Goal: Task Accomplishment & Management: Manage account settings

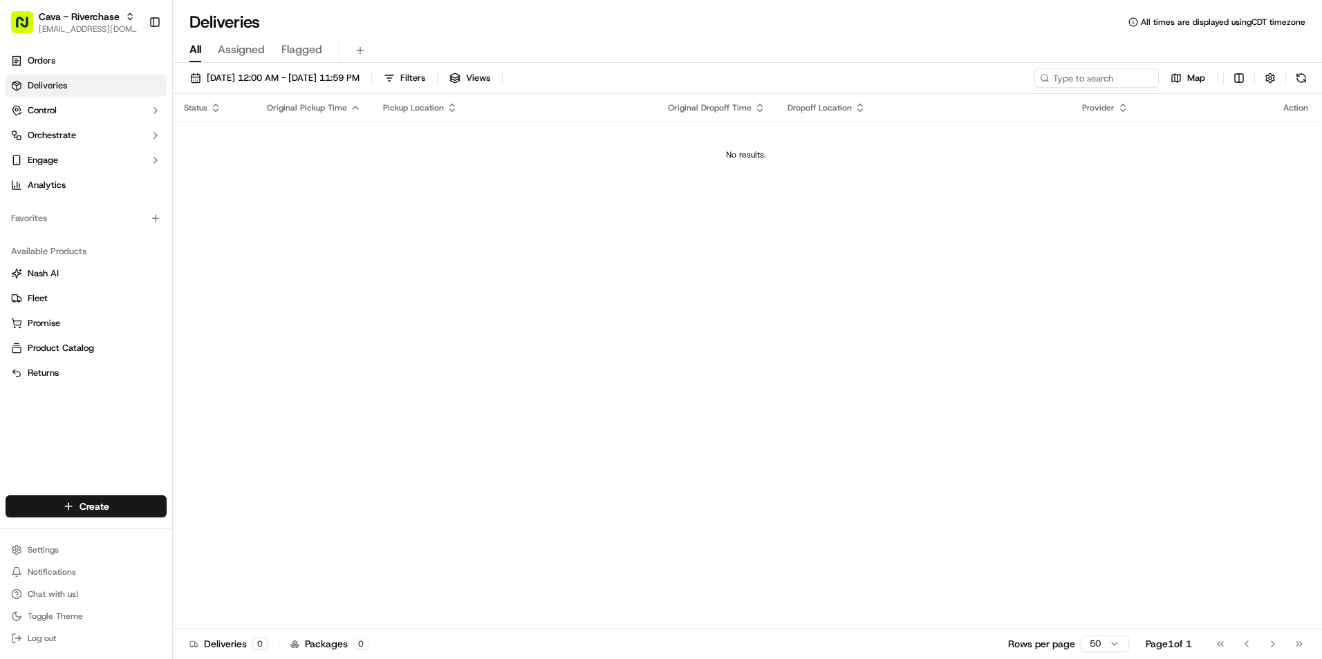
click at [56, 85] on span "Deliveries" at bounding box center [47, 85] width 39 height 12
click at [113, 78] on link "Deliveries" at bounding box center [86, 86] width 161 height 22
click at [246, 49] on span "Assigned" at bounding box center [241, 49] width 47 height 17
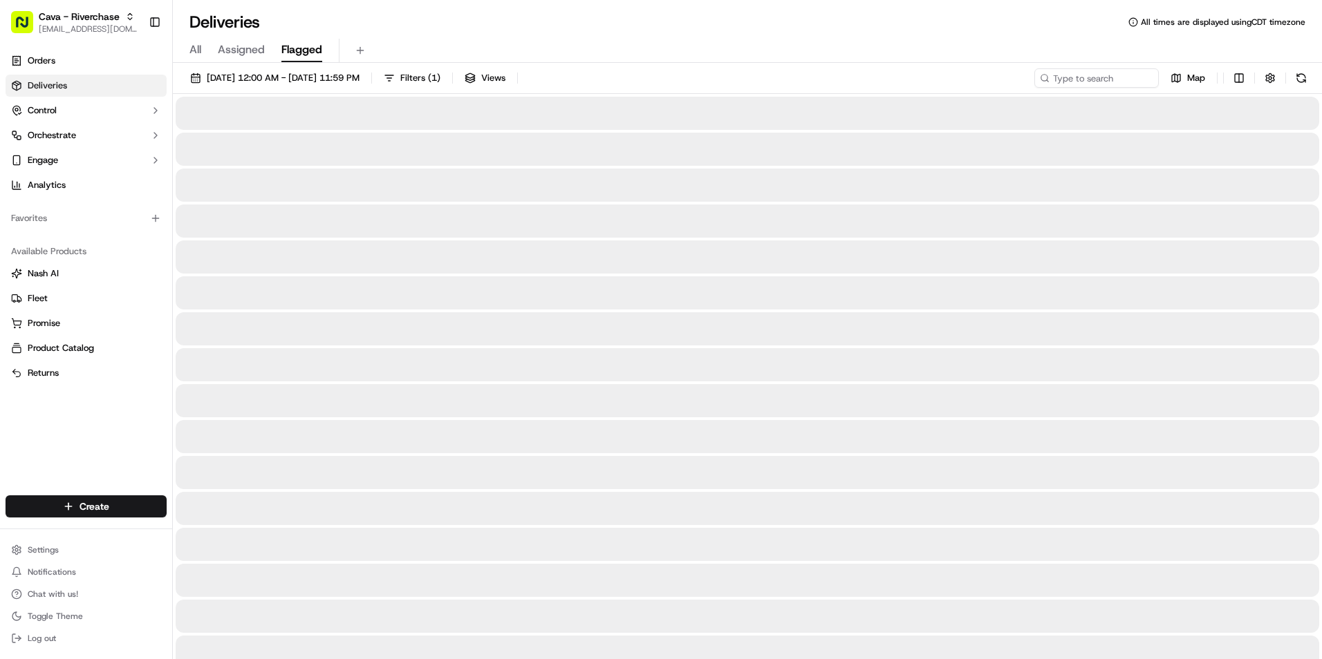
click at [290, 52] on span "Flagged" at bounding box center [301, 49] width 41 height 17
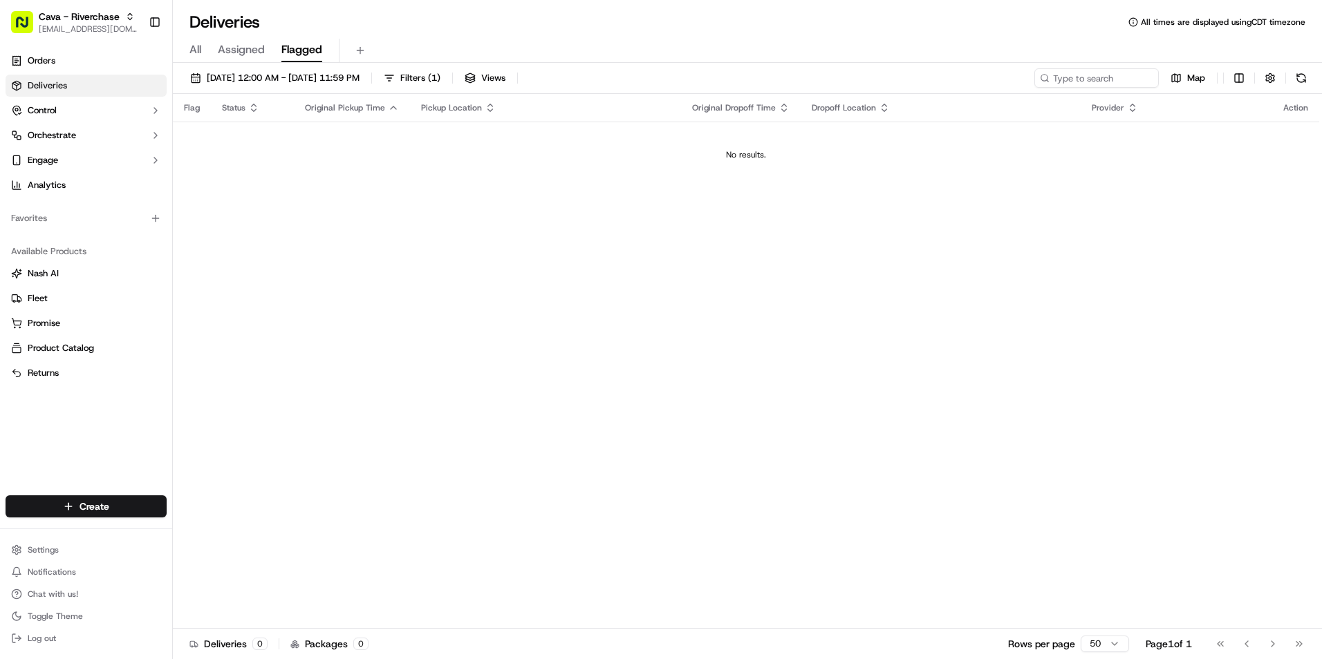
click at [181, 62] on div "All Assigned Flagged" at bounding box center [747, 51] width 1149 height 24
click at [207, 49] on div "All Assigned Flagged" at bounding box center [747, 51] width 1149 height 24
click at [195, 54] on span "All" at bounding box center [195, 49] width 12 height 17
click at [239, 80] on span "[DATE] 12:00 AM - [DATE] 11:59 PM" at bounding box center [283, 78] width 153 height 12
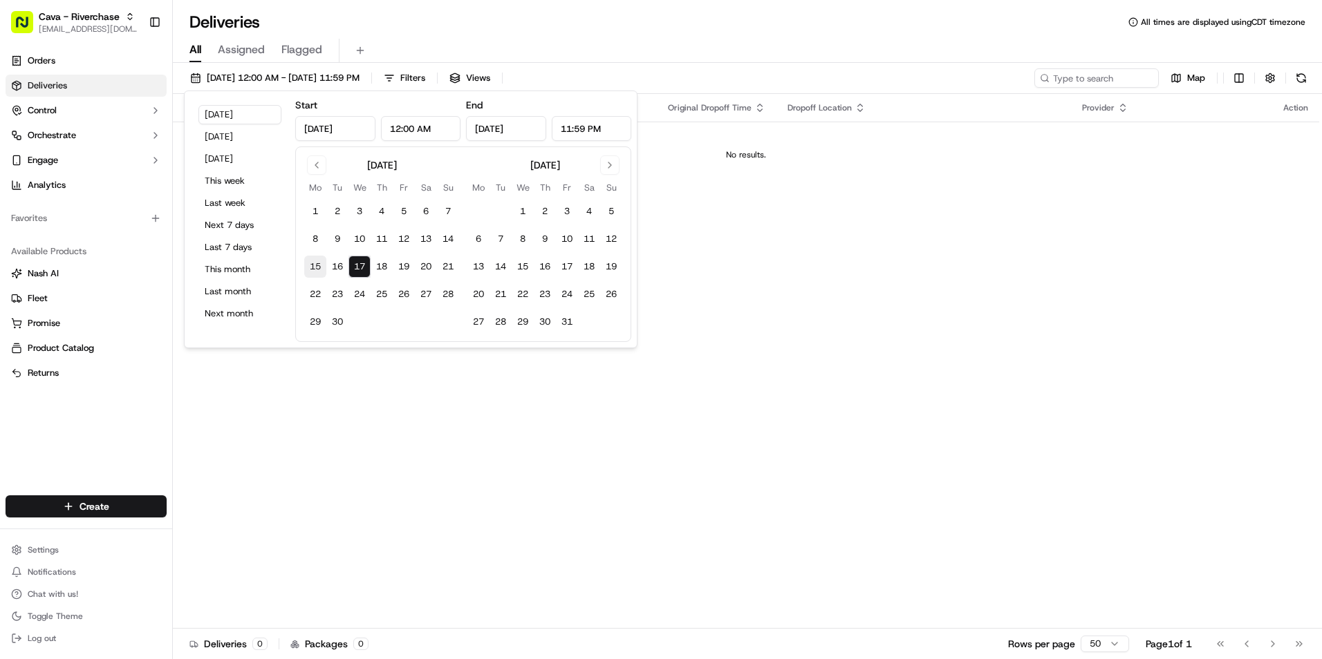
click at [316, 270] on button "15" at bounding box center [315, 267] width 22 height 22
type input "[DATE]"
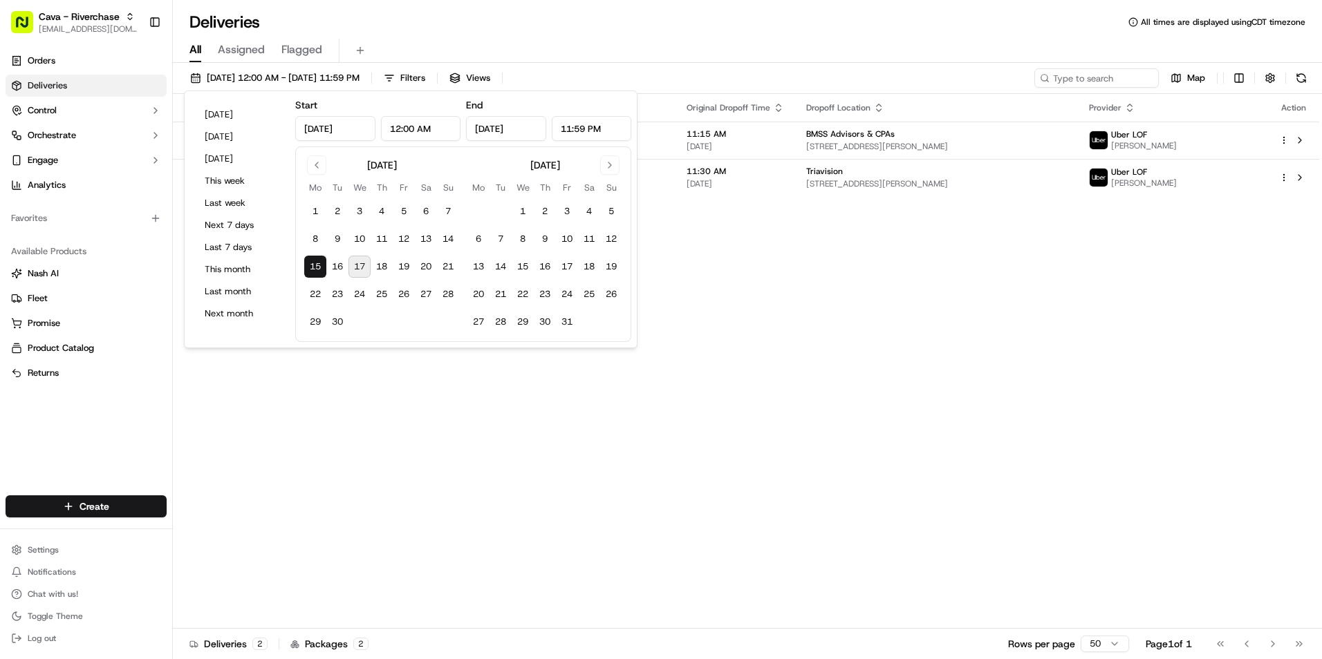
click at [3, 389] on div "Available Products [PERSON_NAME] Fleet Promise Product Catalog Returns" at bounding box center [86, 312] width 172 height 155
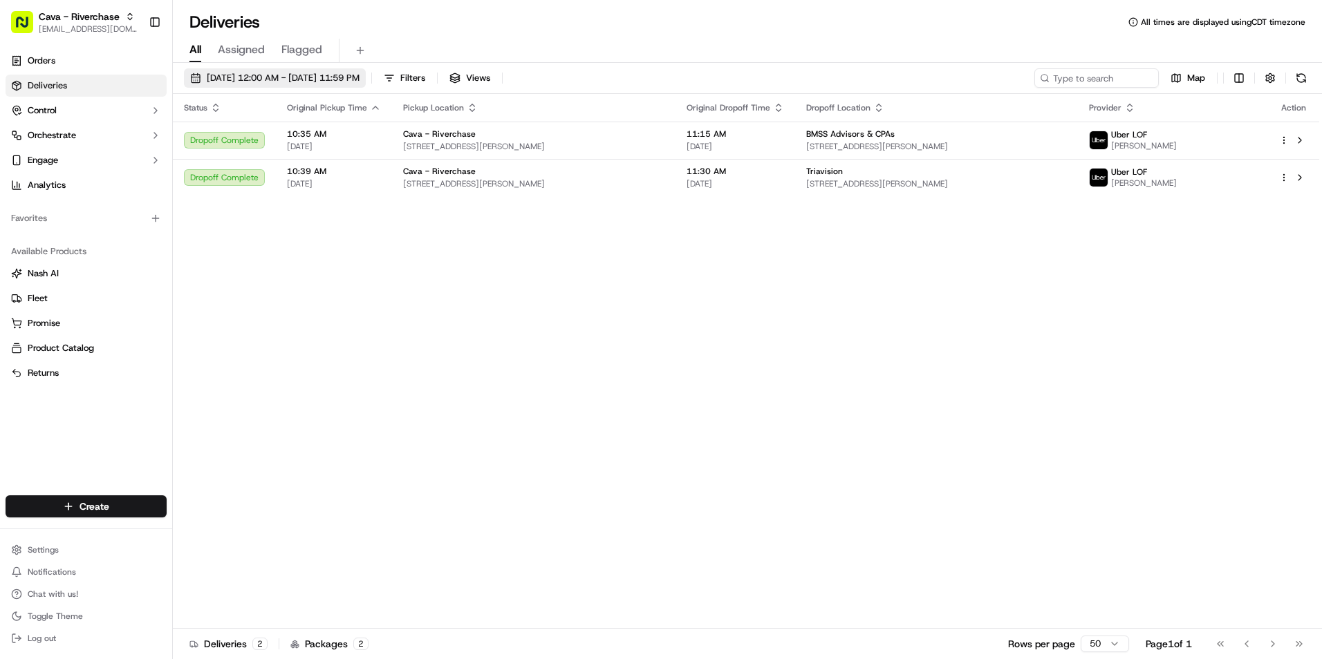
click at [329, 83] on span "[DATE] 12:00 AM - [DATE] 11:59 PM" at bounding box center [283, 78] width 153 height 12
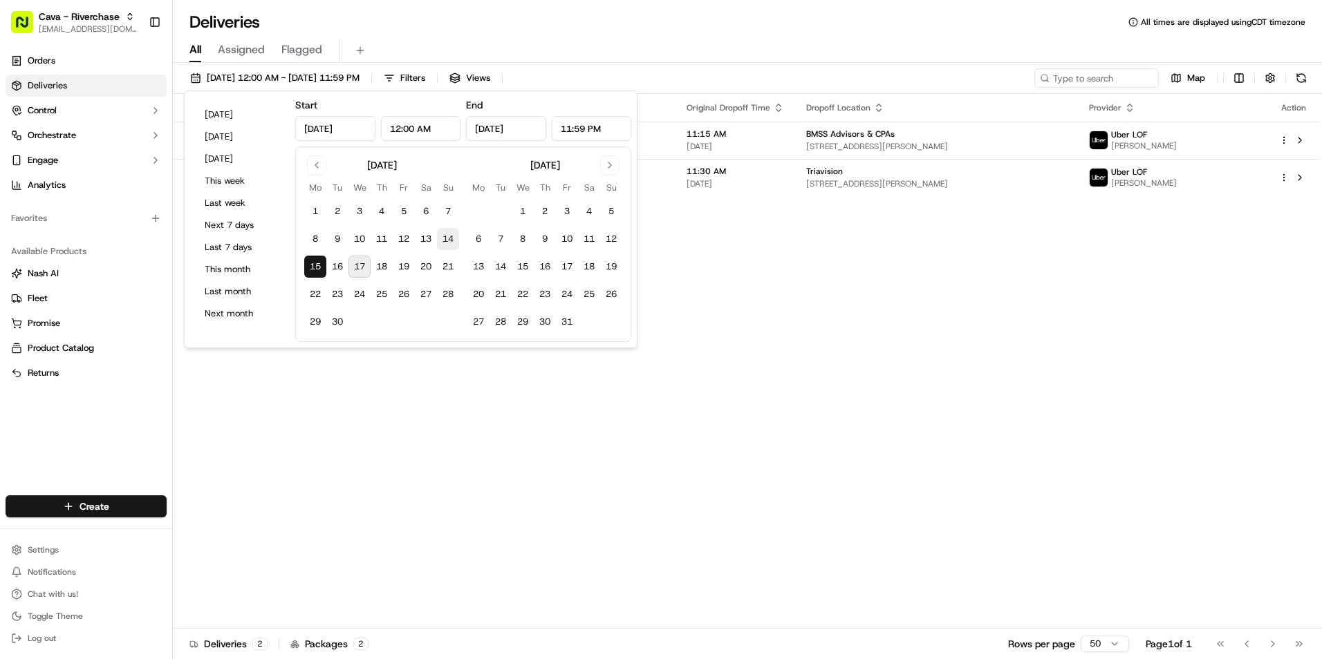
click at [444, 238] on button "14" at bounding box center [448, 239] width 22 height 22
type input "[DATE]"
click at [338, 356] on div "Status Original Pickup Time Pickup Location Original Dropoff Time Dropoff Locat…" at bounding box center [746, 361] width 1146 height 535
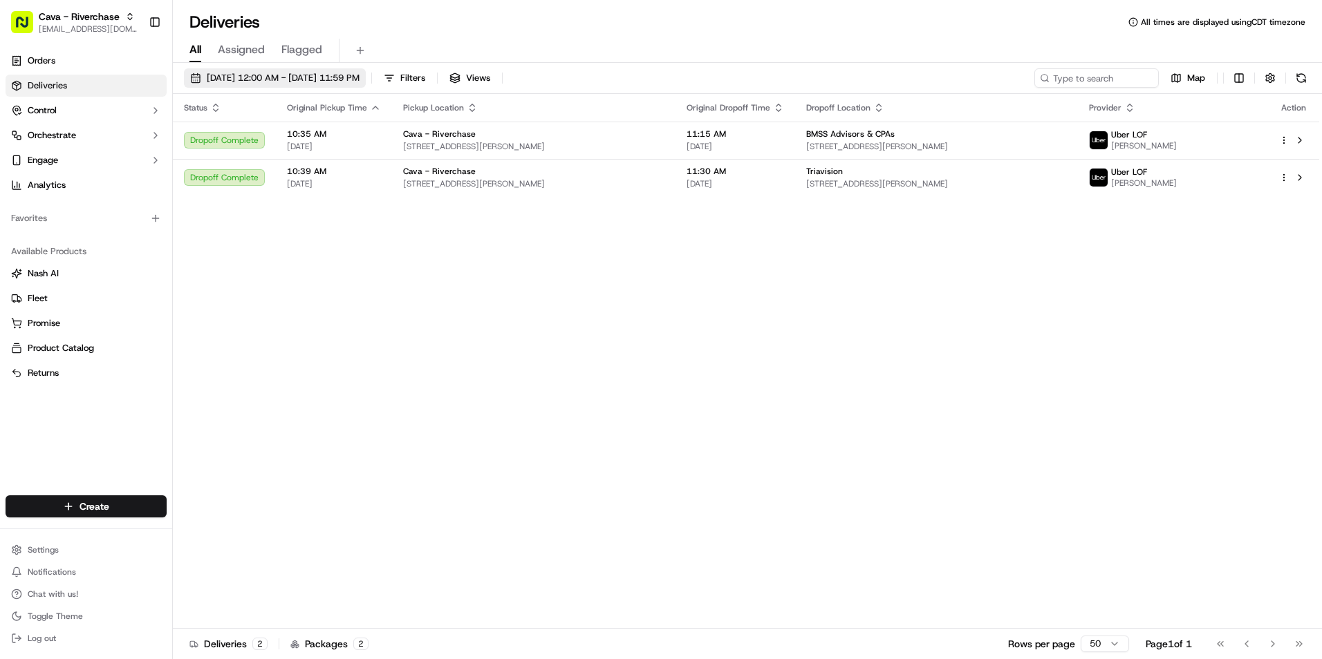
click at [329, 77] on span "[DATE] 12:00 AM - [DATE] 11:59 PM" at bounding box center [283, 78] width 153 height 12
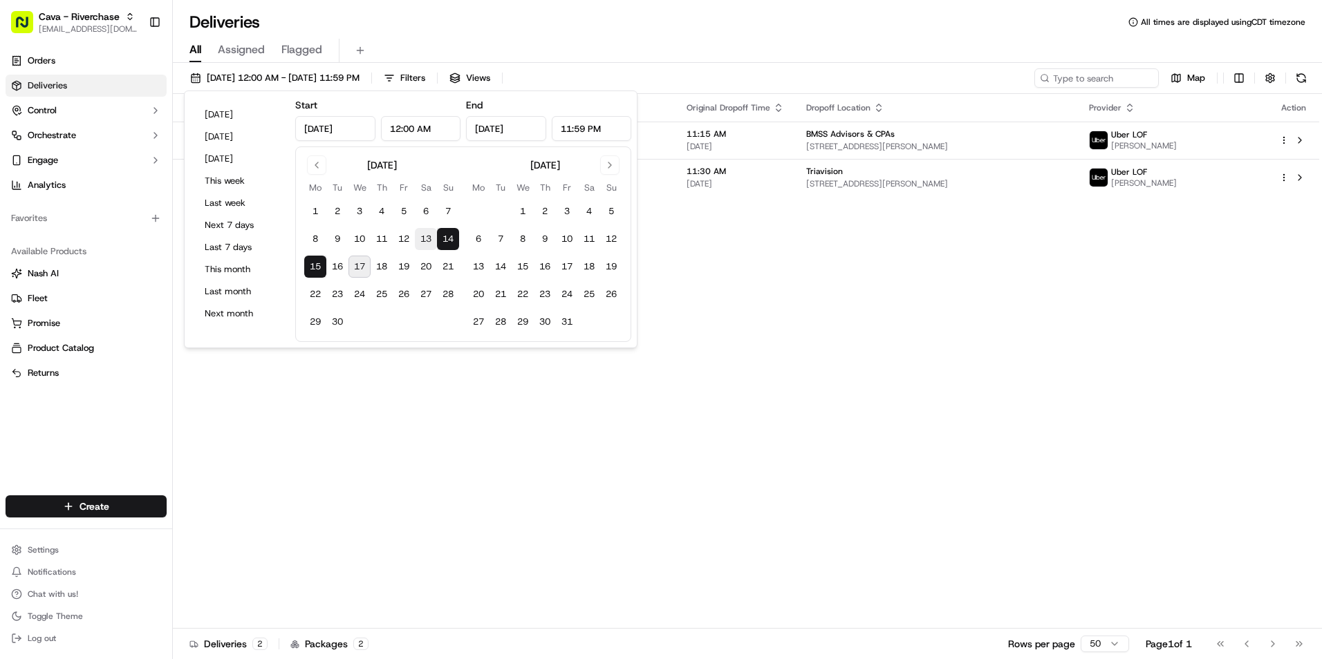
click at [434, 241] on button "13" at bounding box center [426, 239] width 22 height 22
type input "[DATE]"
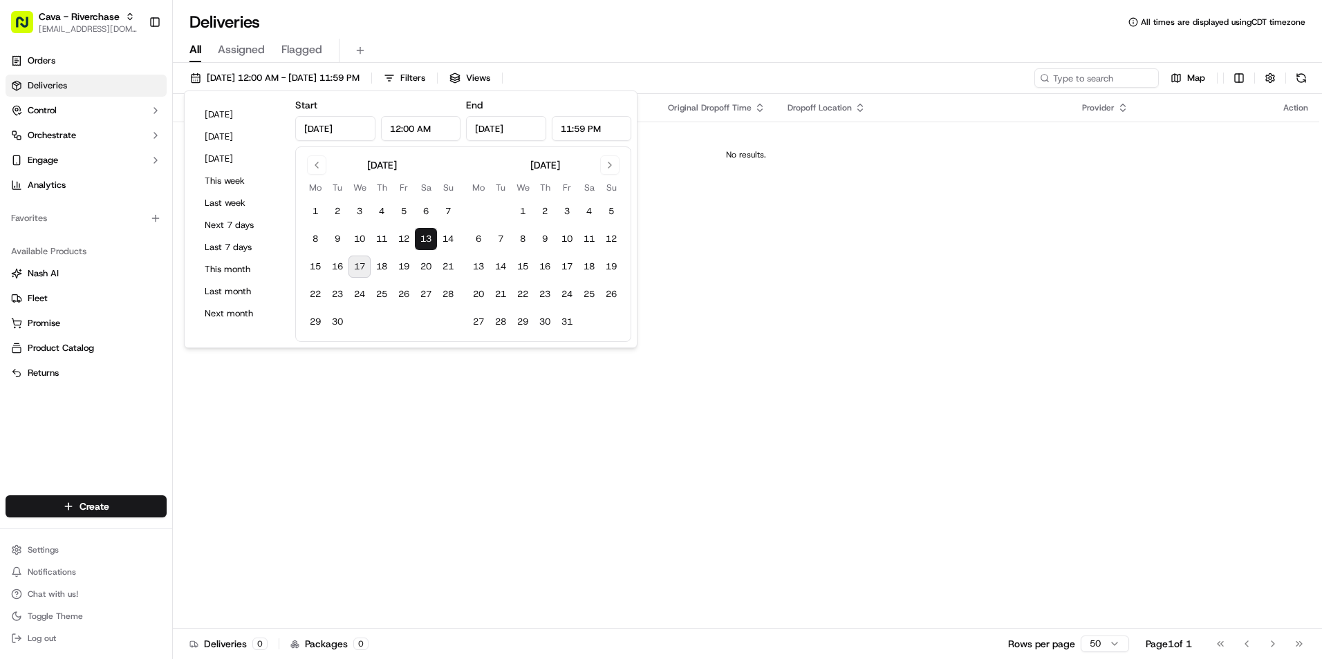
click at [621, 404] on div "Status Original Pickup Time Pickup Location Original Dropoff Time Dropoff Locat…" at bounding box center [746, 361] width 1146 height 535
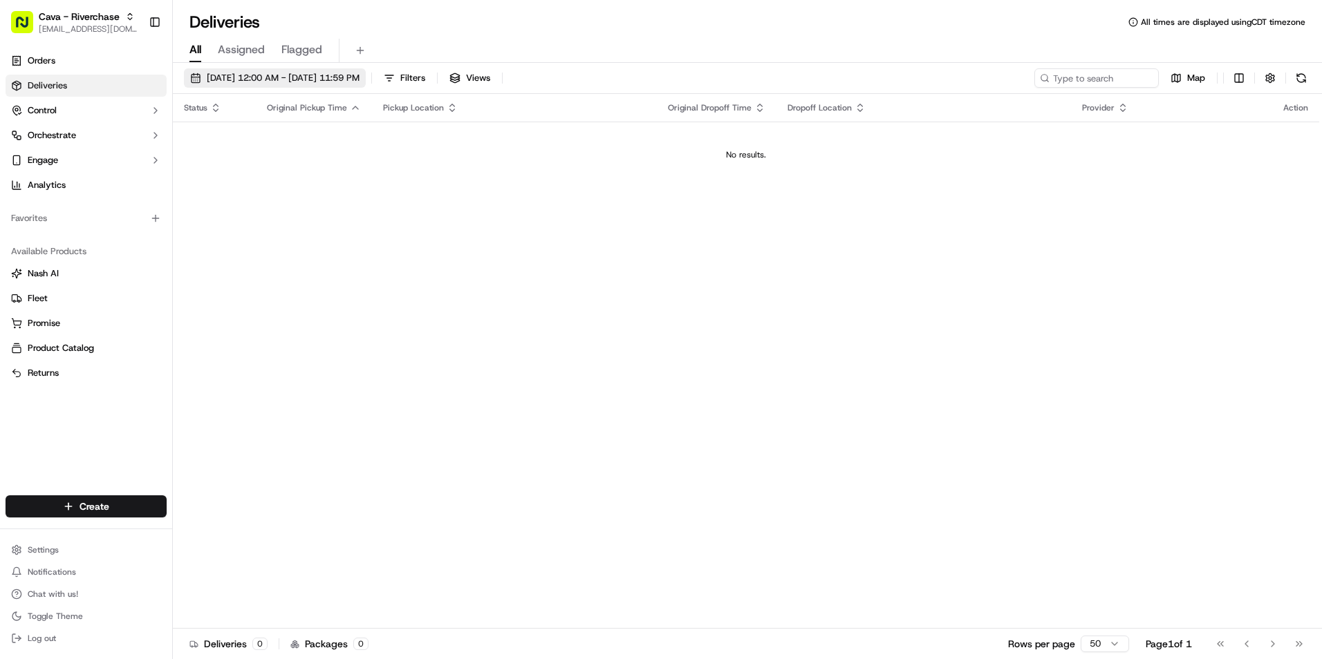
click at [321, 75] on span "[DATE] 12:00 AM - [DATE] 11:59 PM" at bounding box center [283, 78] width 153 height 12
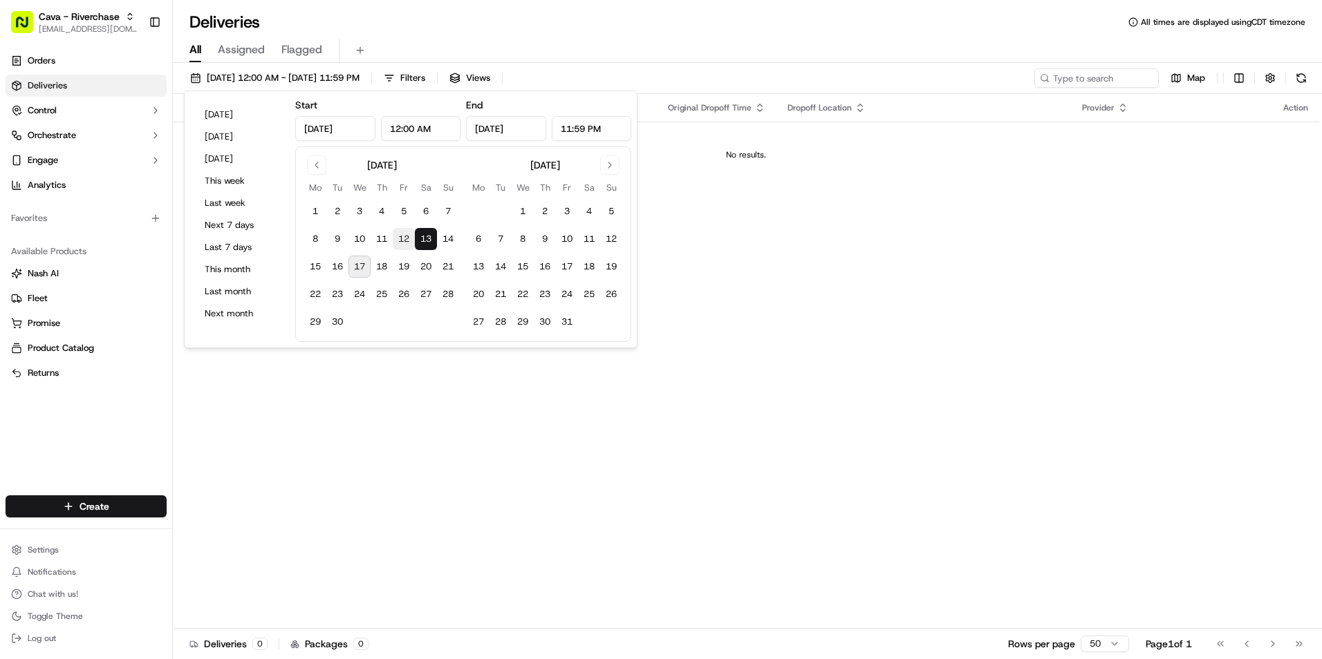
click at [411, 241] on button "12" at bounding box center [404, 239] width 22 height 22
type input "[DATE]"
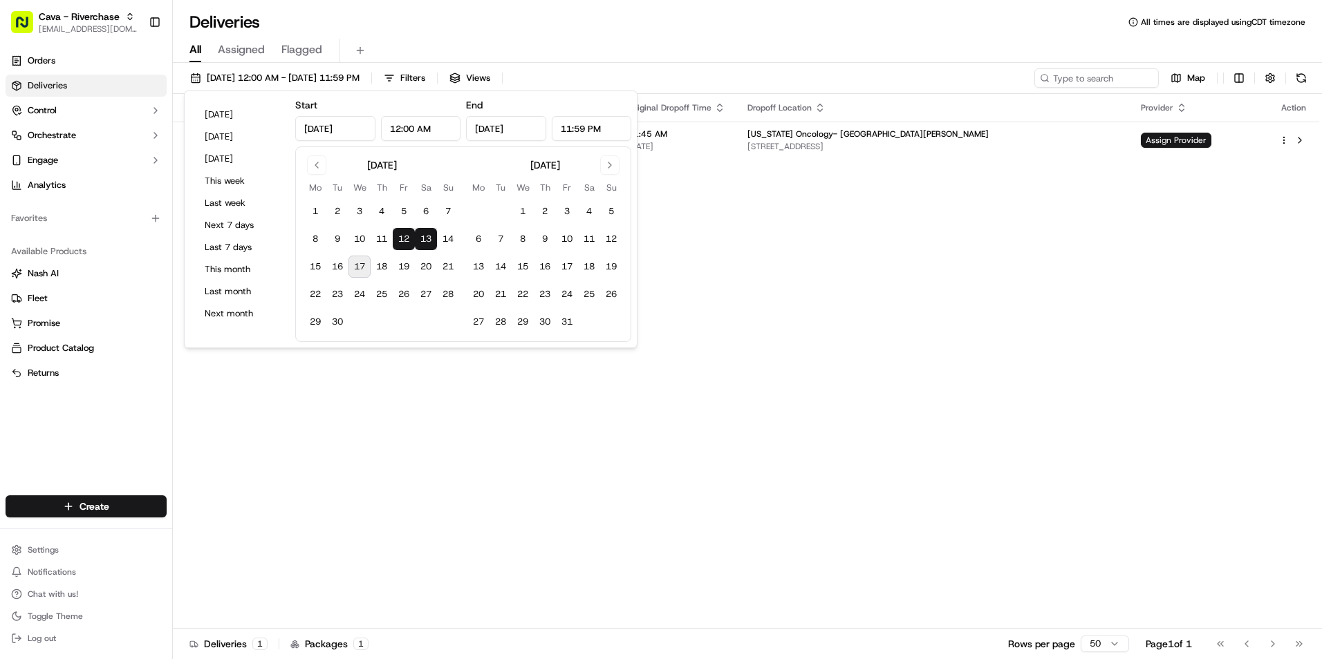
click at [811, 290] on div "Status Original Pickup Time Pickup Location Original Dropoff Time Dropoff Locat…" at bounding box center [746, 361] width 1146 height 535
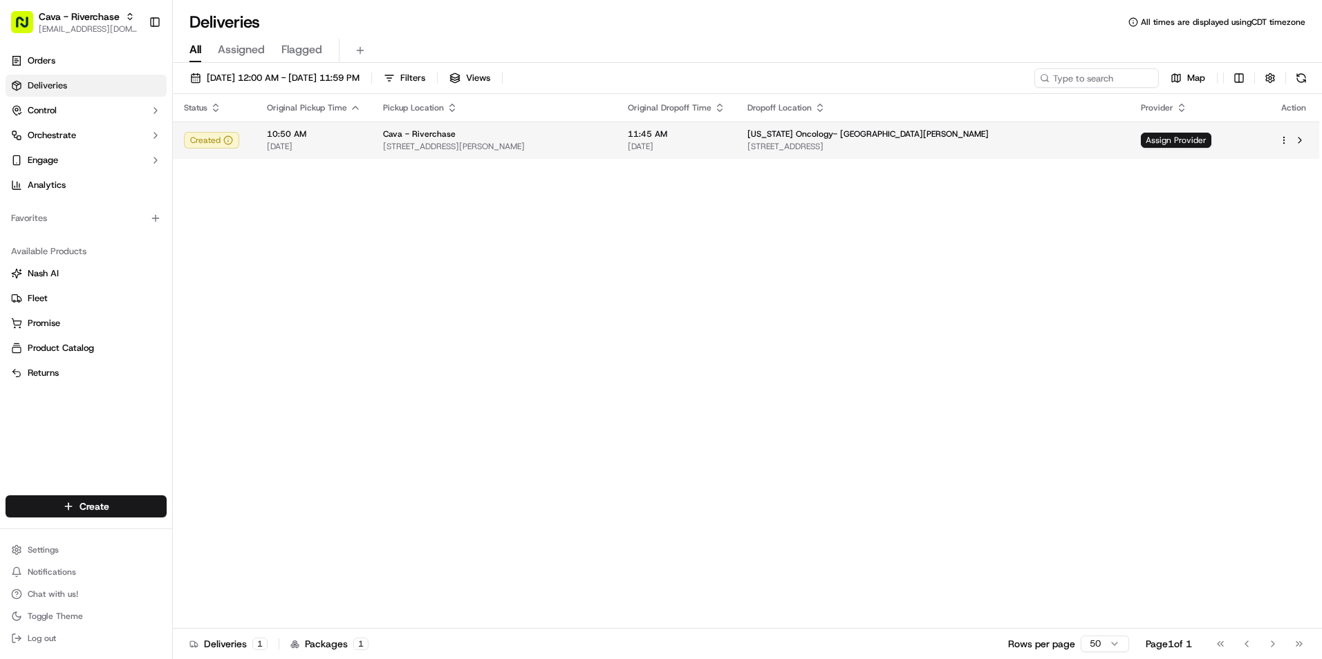
click at [331, 148] on span "[DATE]" at bounding box center [314, 146] width 94 height 11
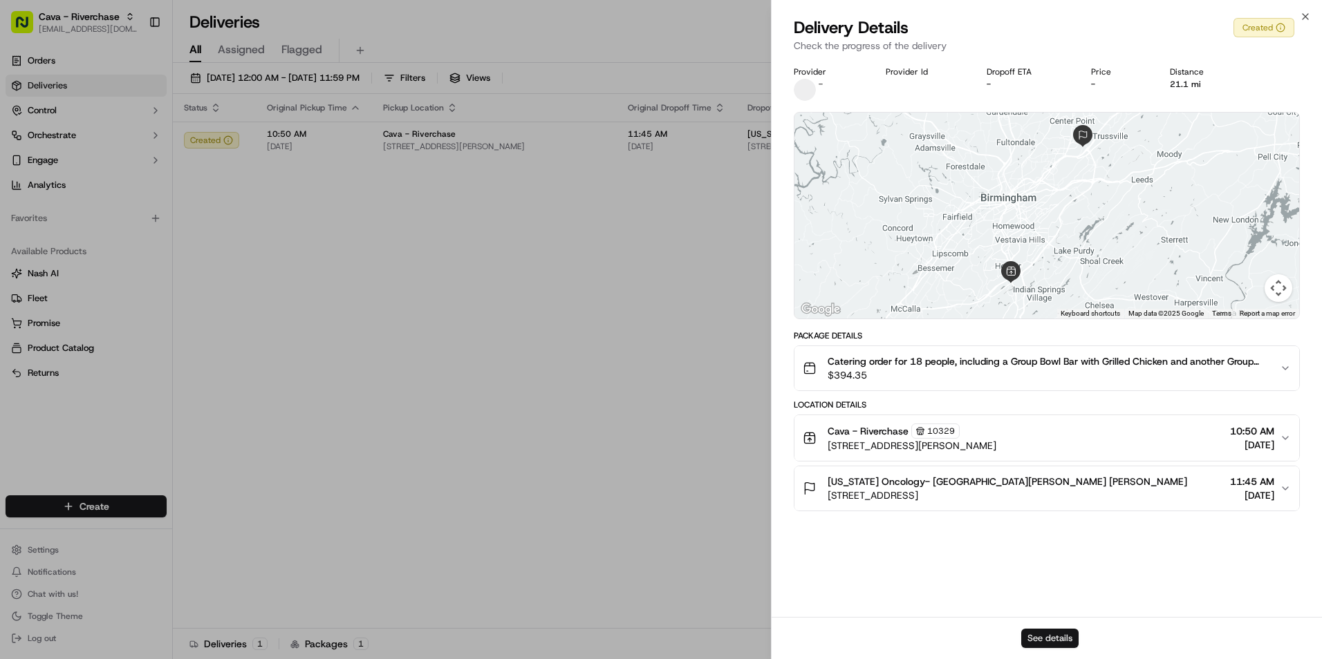
click at [1049, 638] on button "See details" at bounding box center [1049, 638] width 57 height 19
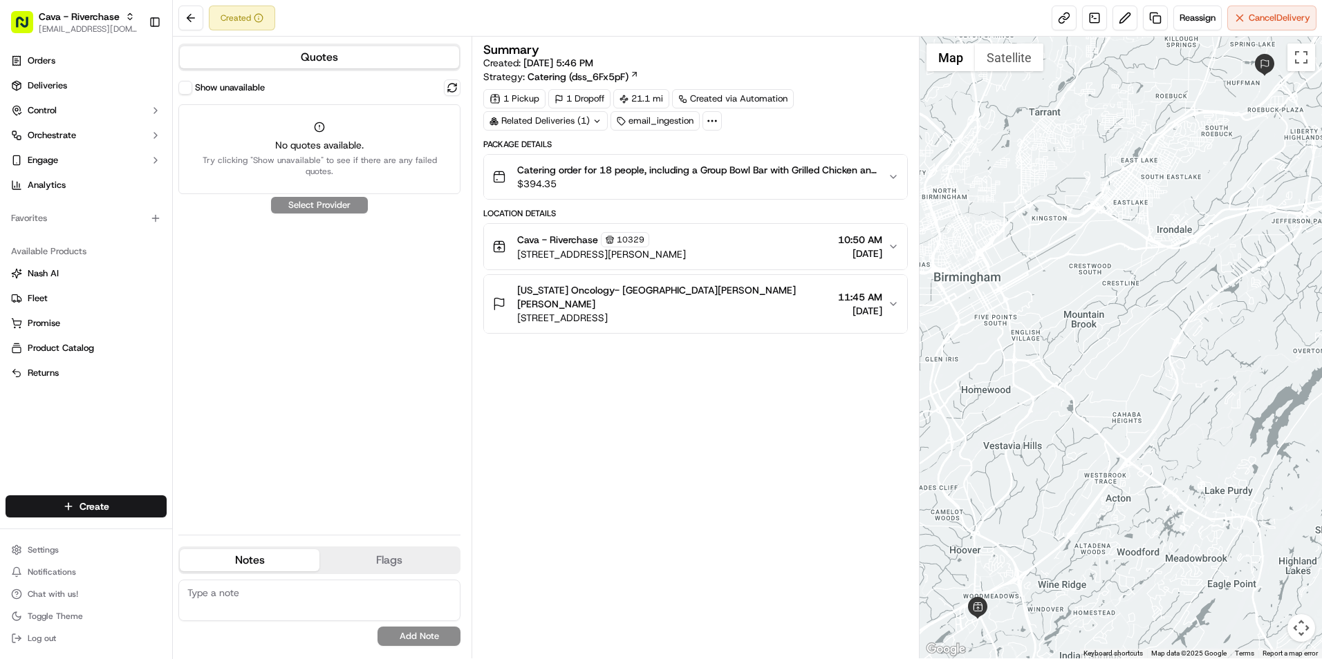
click at [707, 123] on icon at bounding box center [712, 121] width 12 height 12
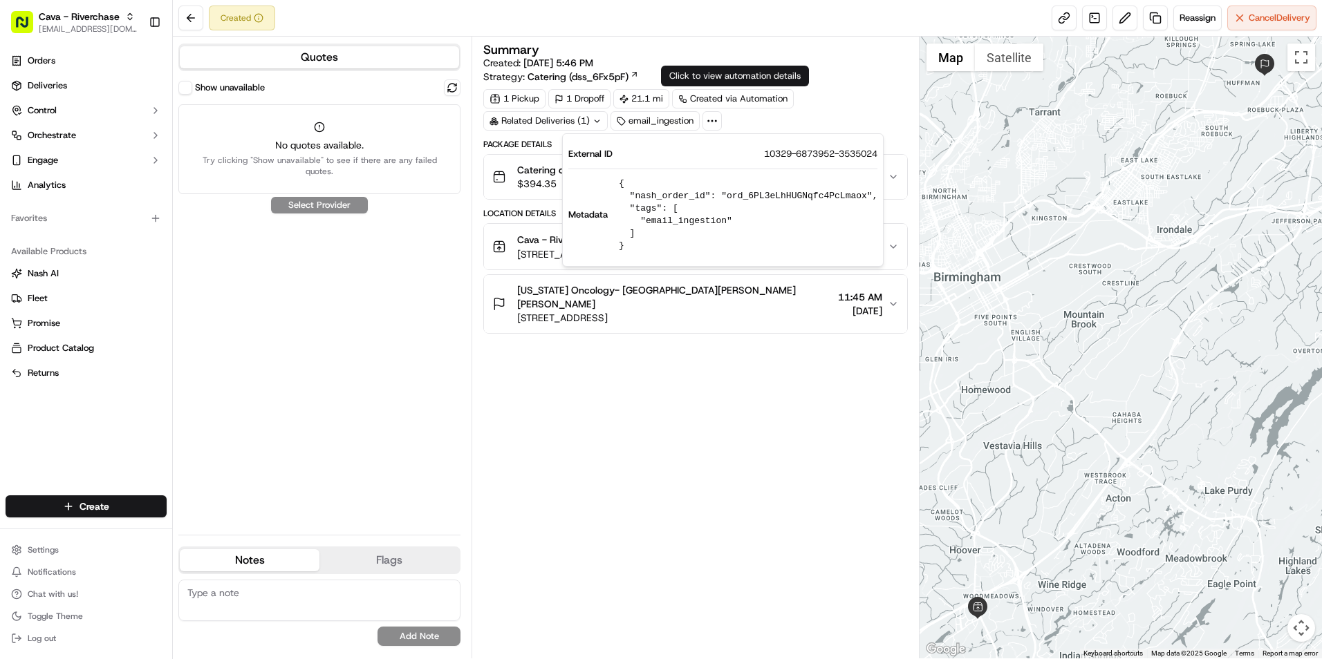
click at [849, 89] on div "1 Pickup 1 Dropoff 21.1 mi Created via Automation Related Deliveries (1) email_…" at bounding box center [695, 109] width 424 height 41
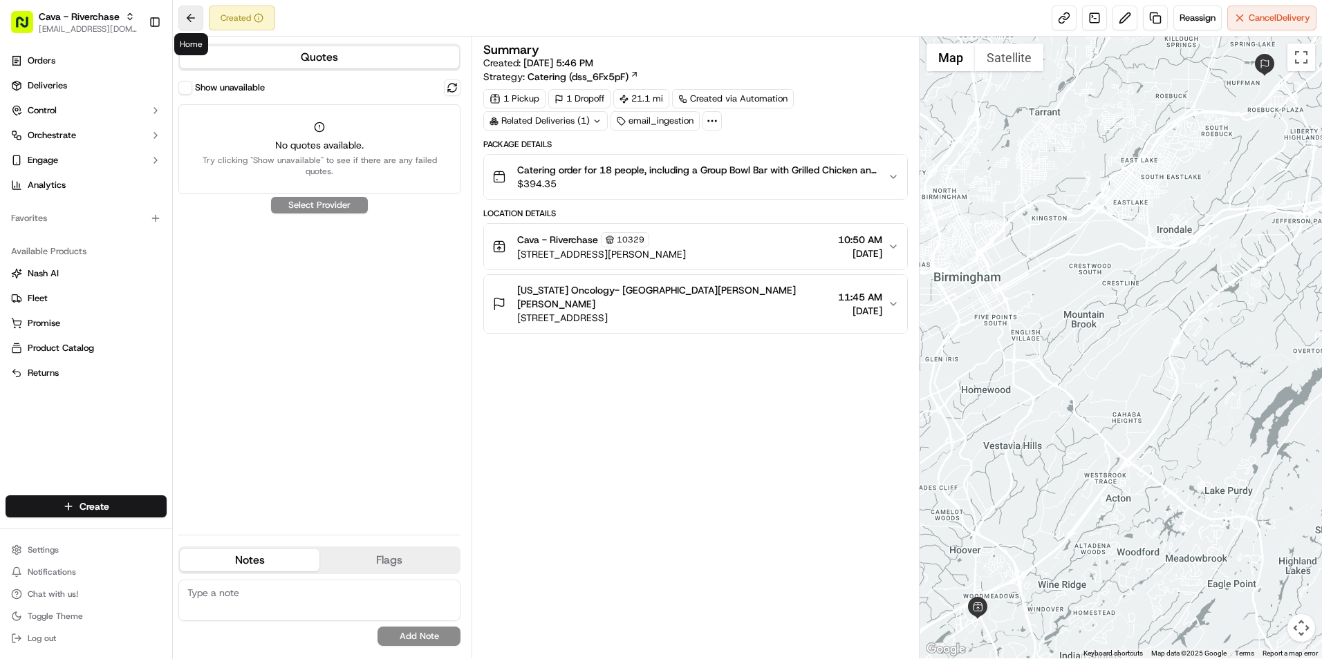
click at [186, 14] on button at bounding box center [190, 18] width 25 height 25
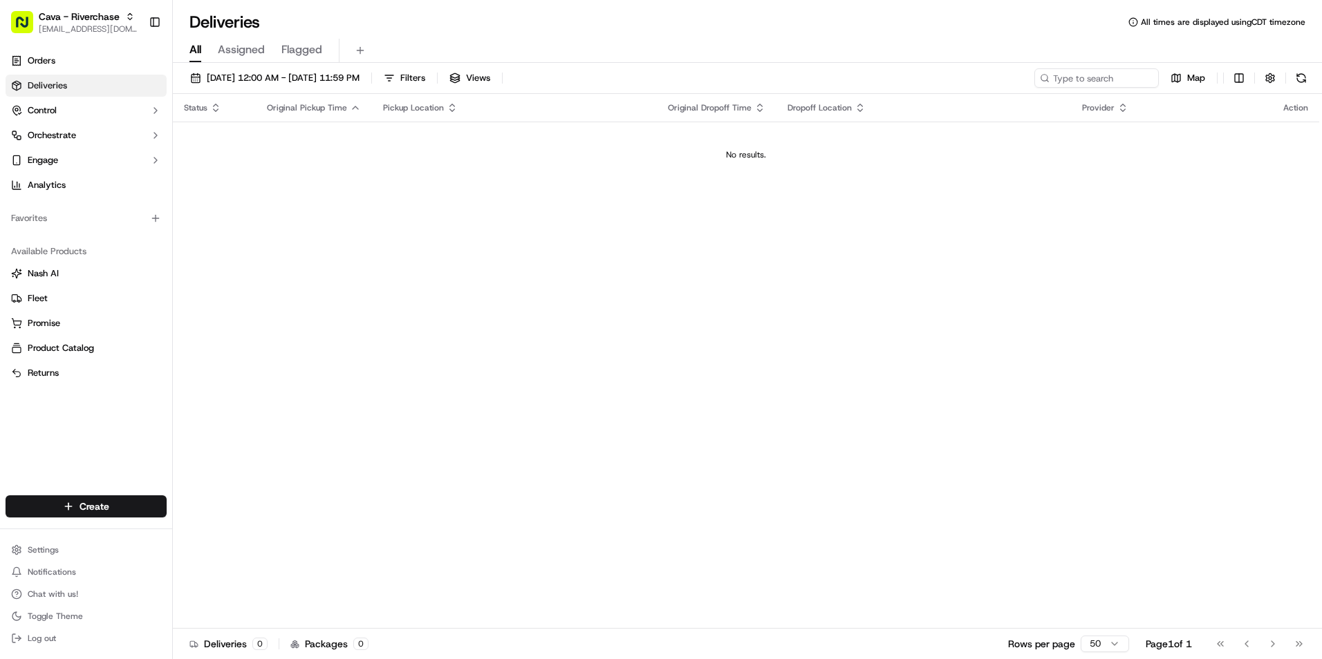
click at [119, 84] on link "Deliveries" at bounding box center [86, 86] width 161 height 22
click at [113, 109] on button "Control" at bounding box center [86, 111] width 161 height 22
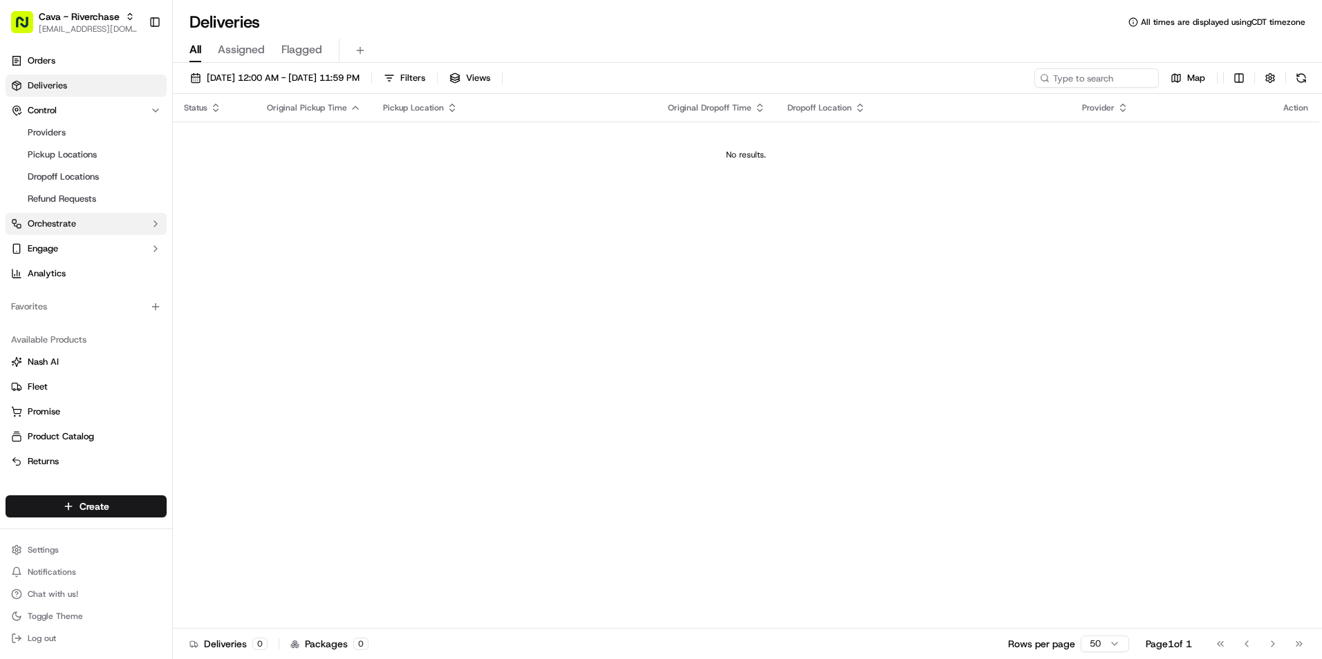
click at [123, 215] on button "Orchestrate" at bounding box center [86, 224] width 161 height 22
click at [143, 272] on button "Engage" at bounding box center [86, 271] width 161 height 22
click at [149, 355] on div "Orders Deliveries Control Providers Pickup Locations Dropoff Locations Refund R…" at bounding box center [86, 200] width 172 height 312
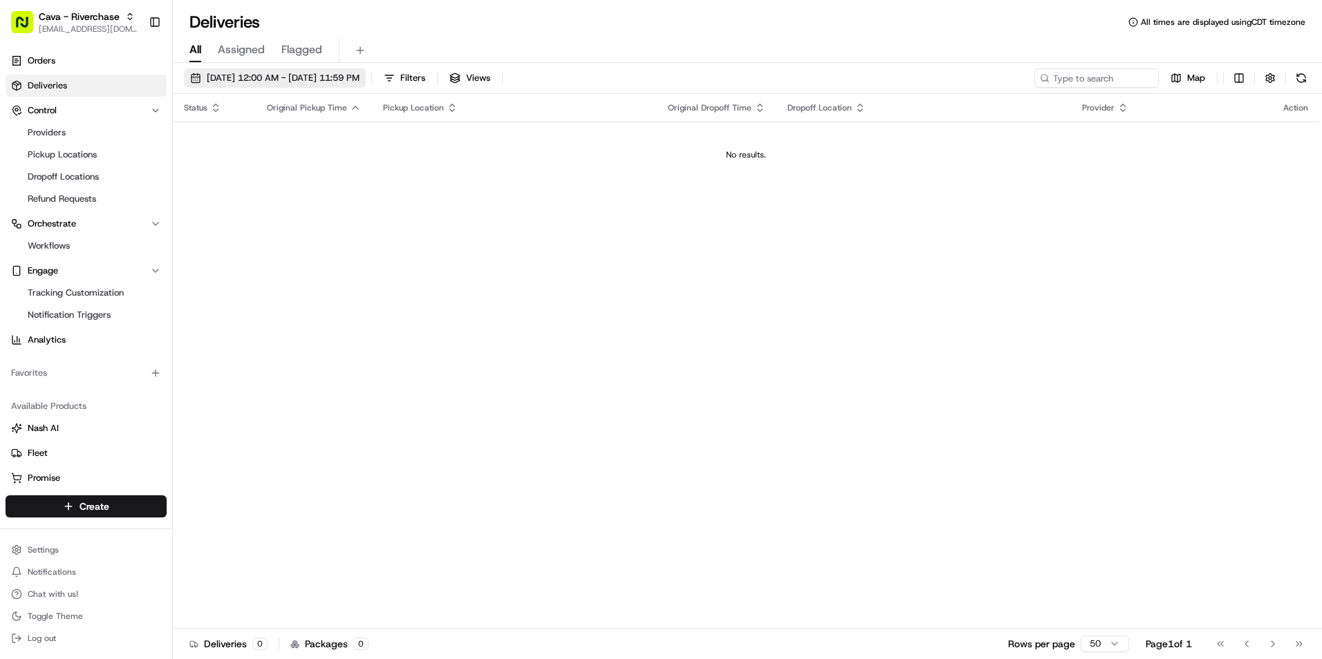
click at [272, 77] on span "[DATE] 12:00 AM - [DATE] 11:59 PM" at bounding box center [283, 78] width 153 height 12
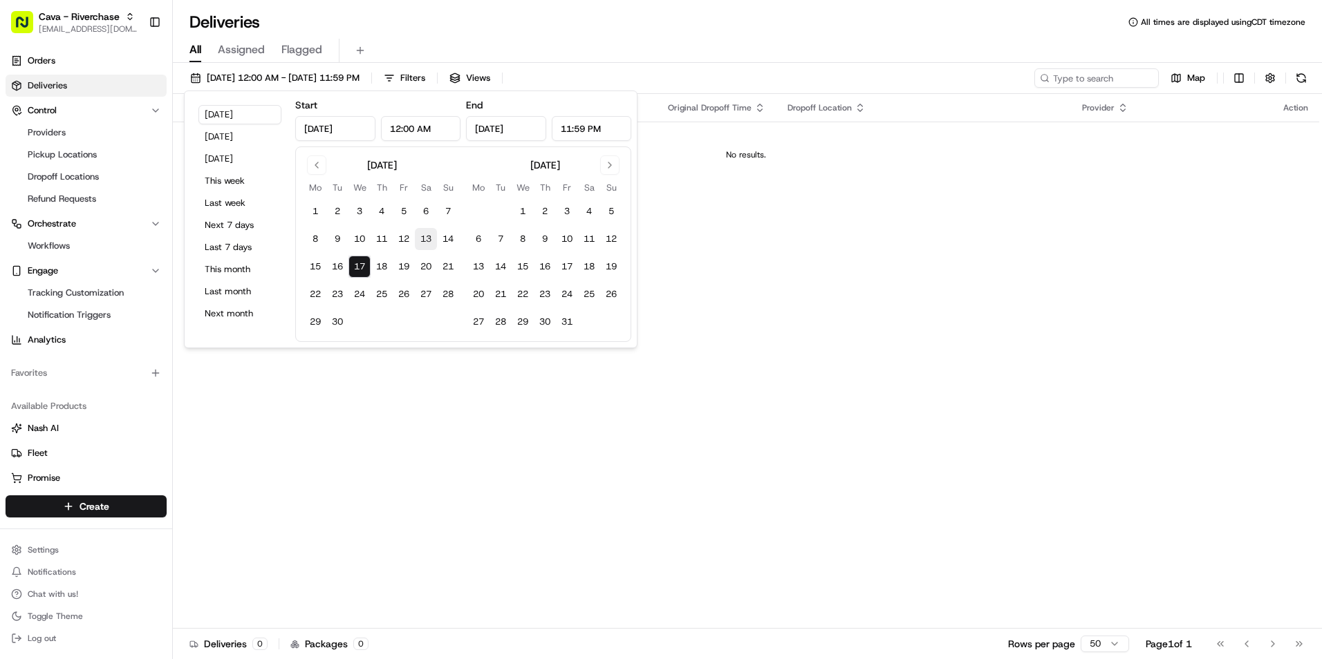
click at [426, 243] on button "13" at bounding box center [426, 239] width 22 height 22
type input "[DATE]"
click at [402, 239] on button "12" at bounding box center [404, 239] width 22 height 22
type input "[DATE]"
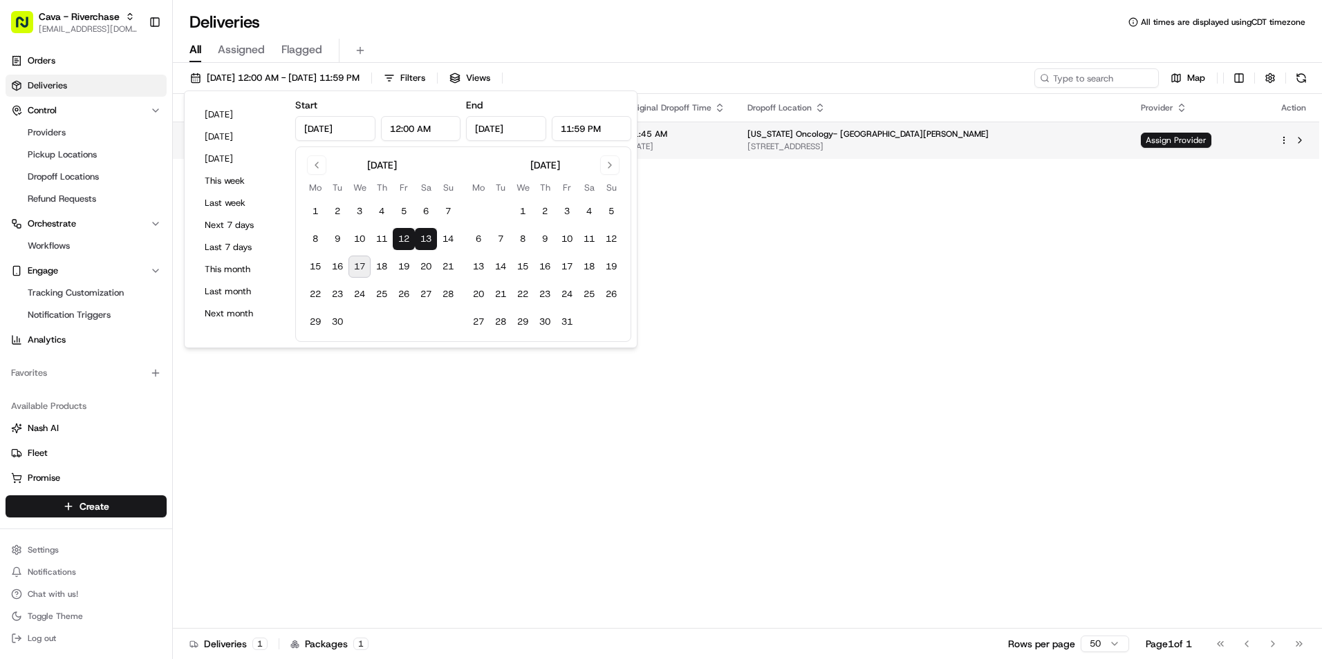
click at [1089, 149] on span "[STREET_ADDRESS]" at bounding box center [932, 146] width 371 height 11
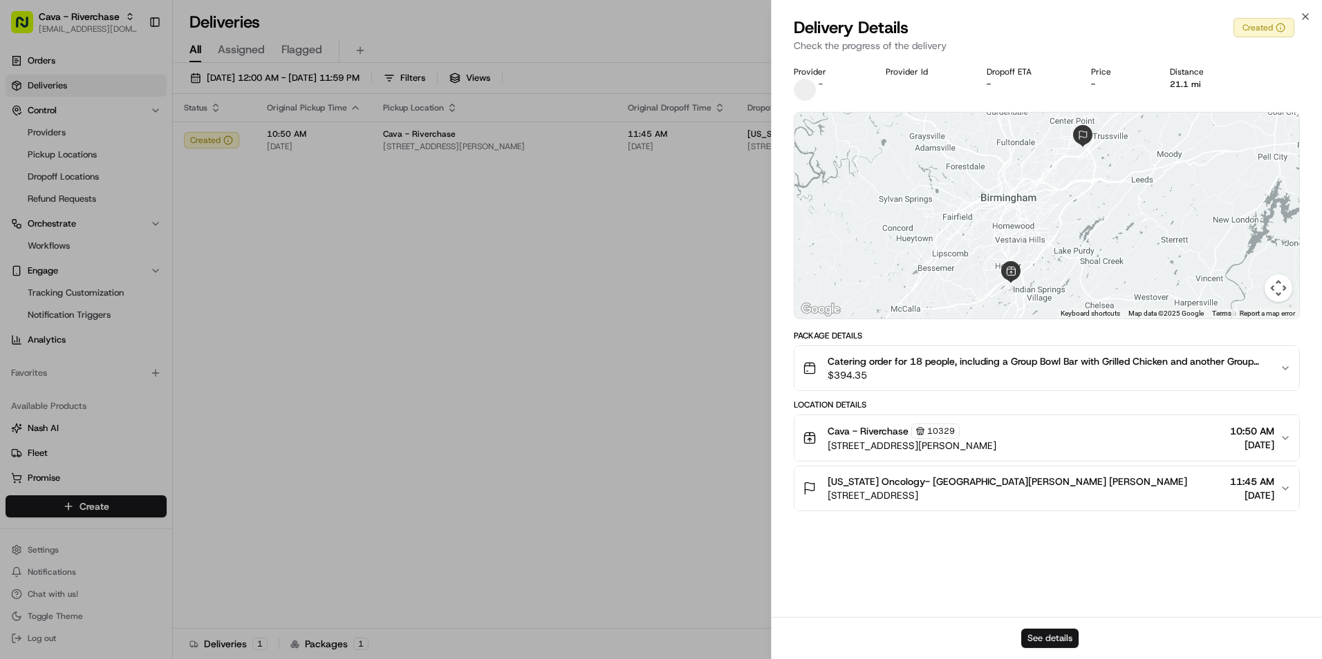
click at [1047, 639] on button "See details" at bounding box center [1049, 638] width 57 height 19
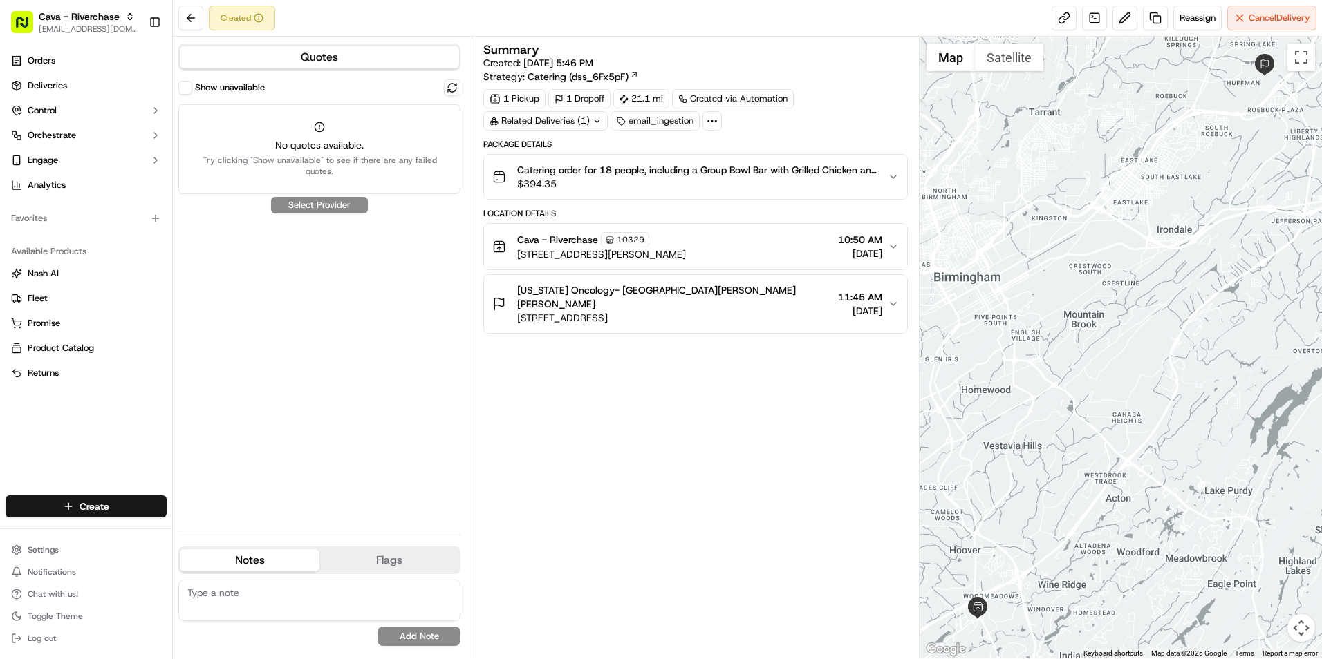
click at [715, 120] on icon at bounding box center [712, 121] width 12 height 12
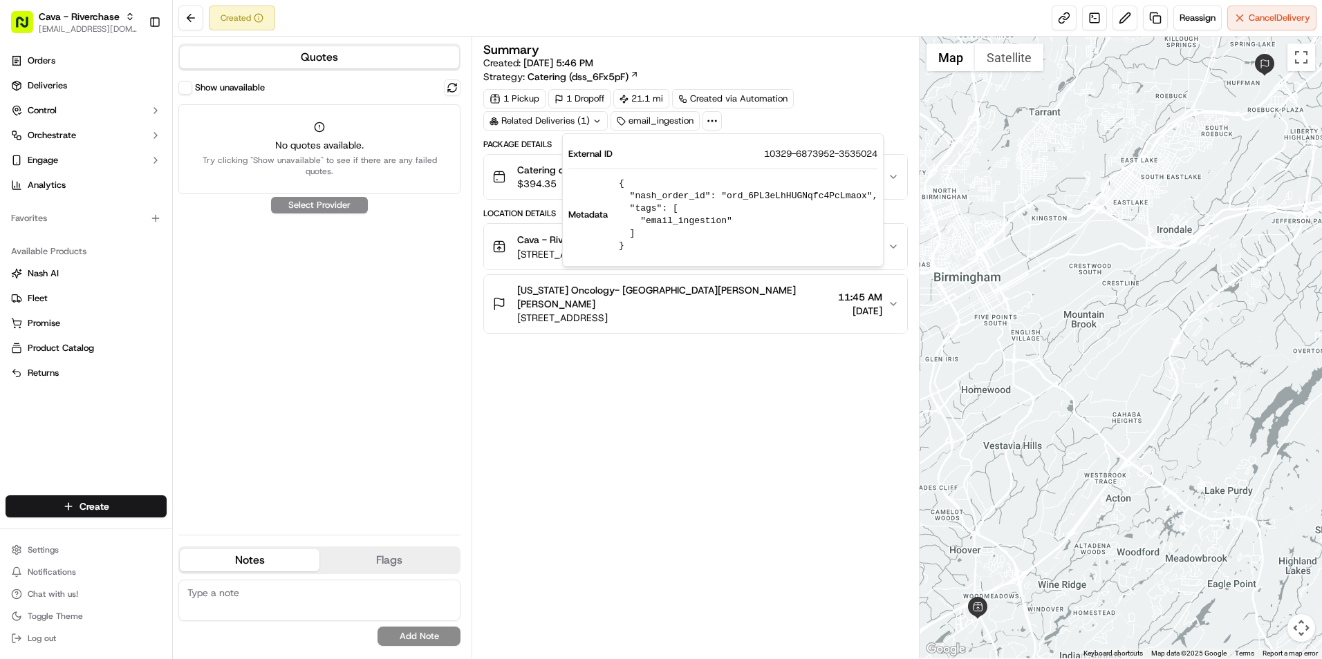
click at [828, 112] on div "1 Pickup 1 Dropoff 21.1 mi Created via Automation Related Deliveries (1) email_…" at bounding box center [695, 109] width 424 height 41
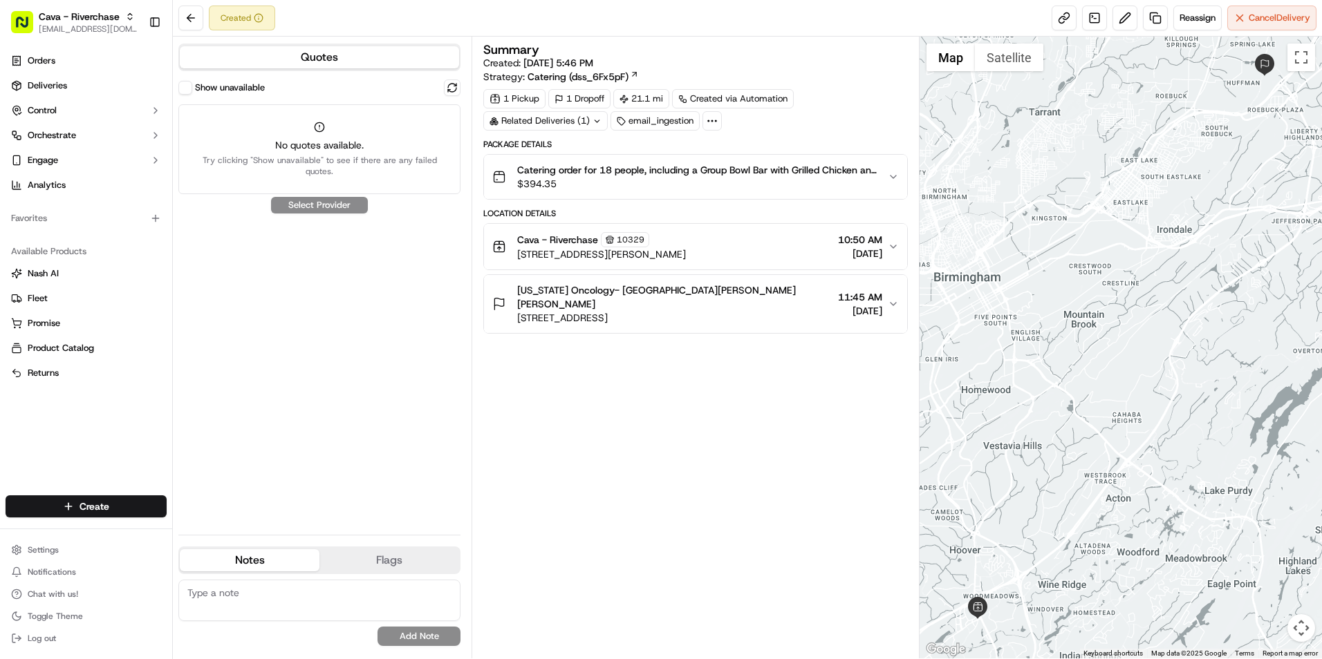
click at [892, 182] on icon "button" at bounding box center [893, 176] width 11 height 11
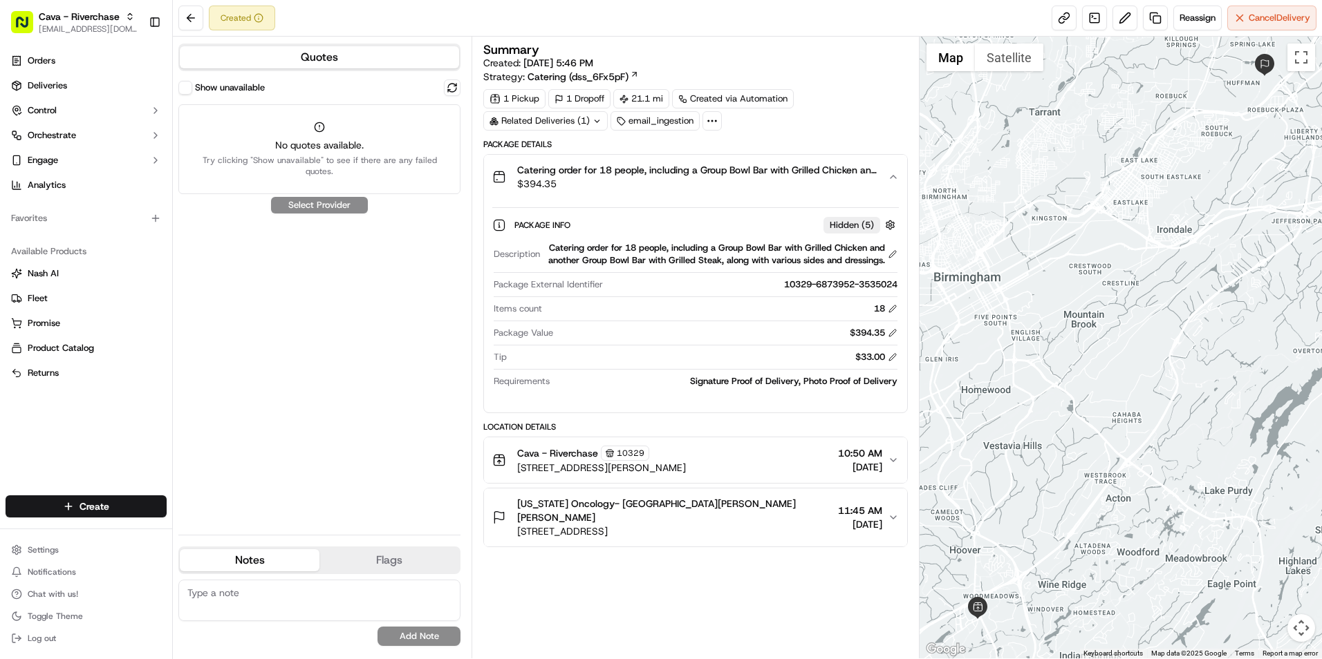
click at [686, 463] on span "[STREET_ADDRESS][PERSON_NAME]" at bounding box center [601, 468] width 169 height 14
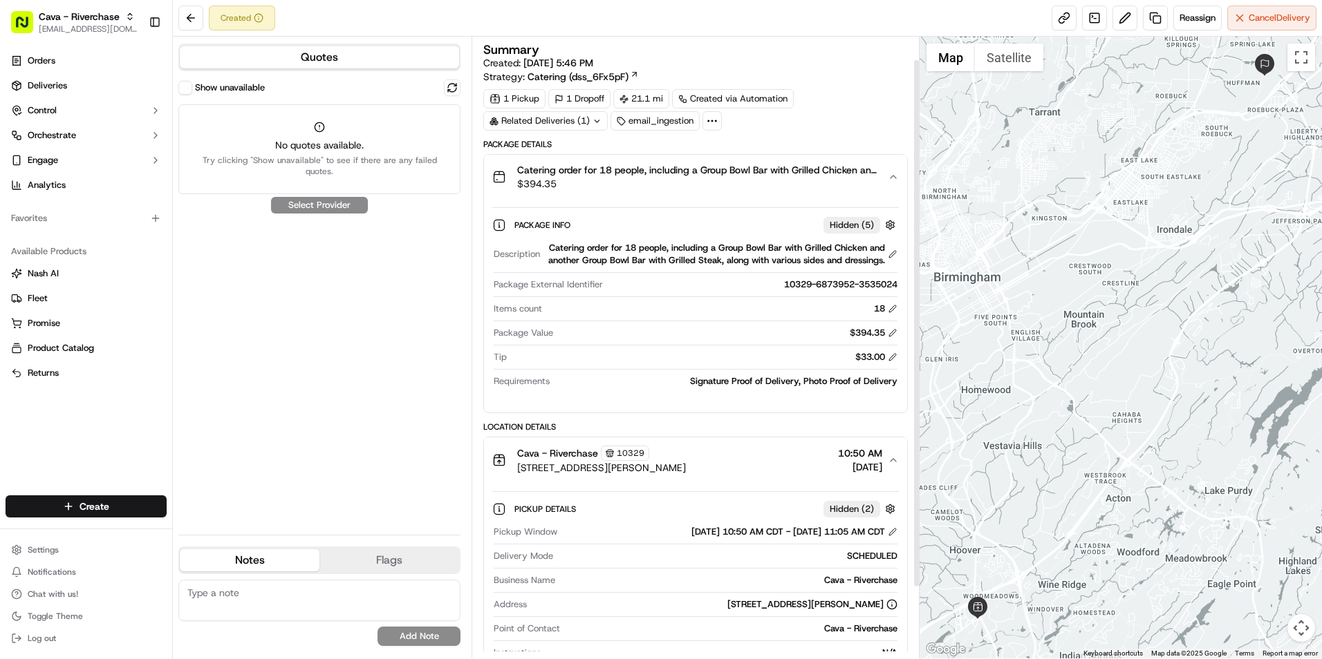
scroll to position [110, 0]
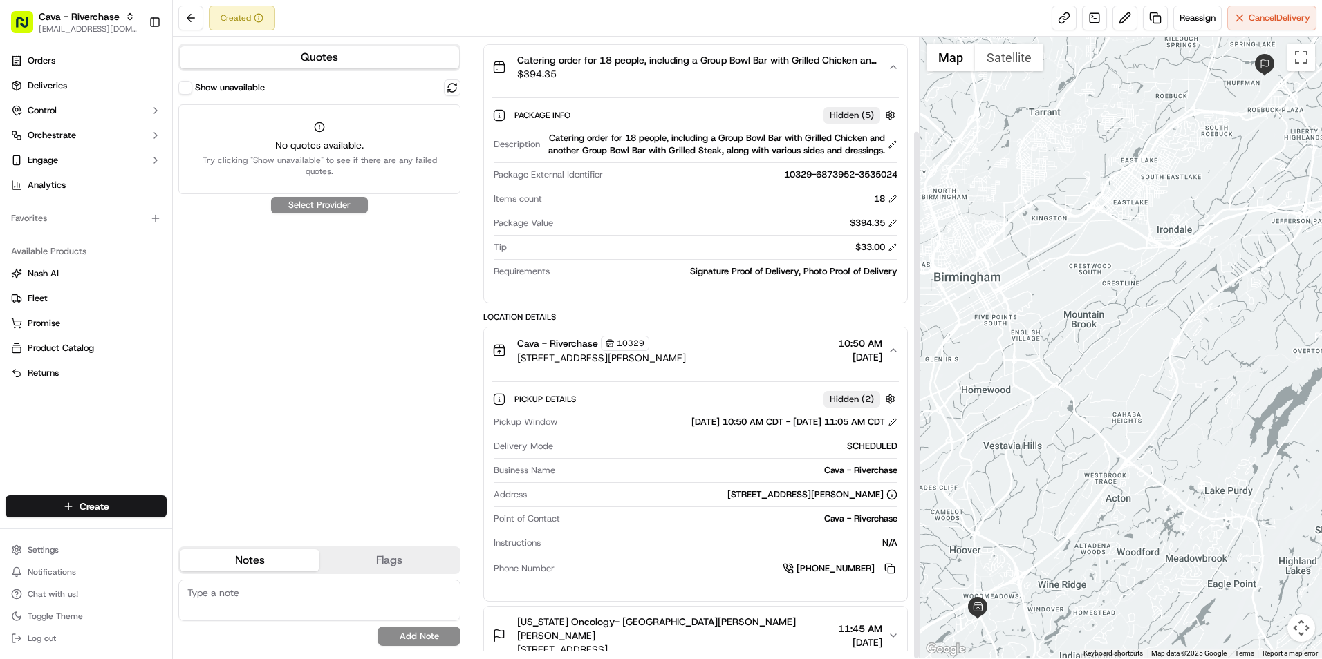
click at [743, 621] on span "[US_STATE] Oncology- [GEOGRAPHIC_DATA][PERSON_NAME] [PERSON_NAME]" at bounding box center [674, 629] width 315 height 28
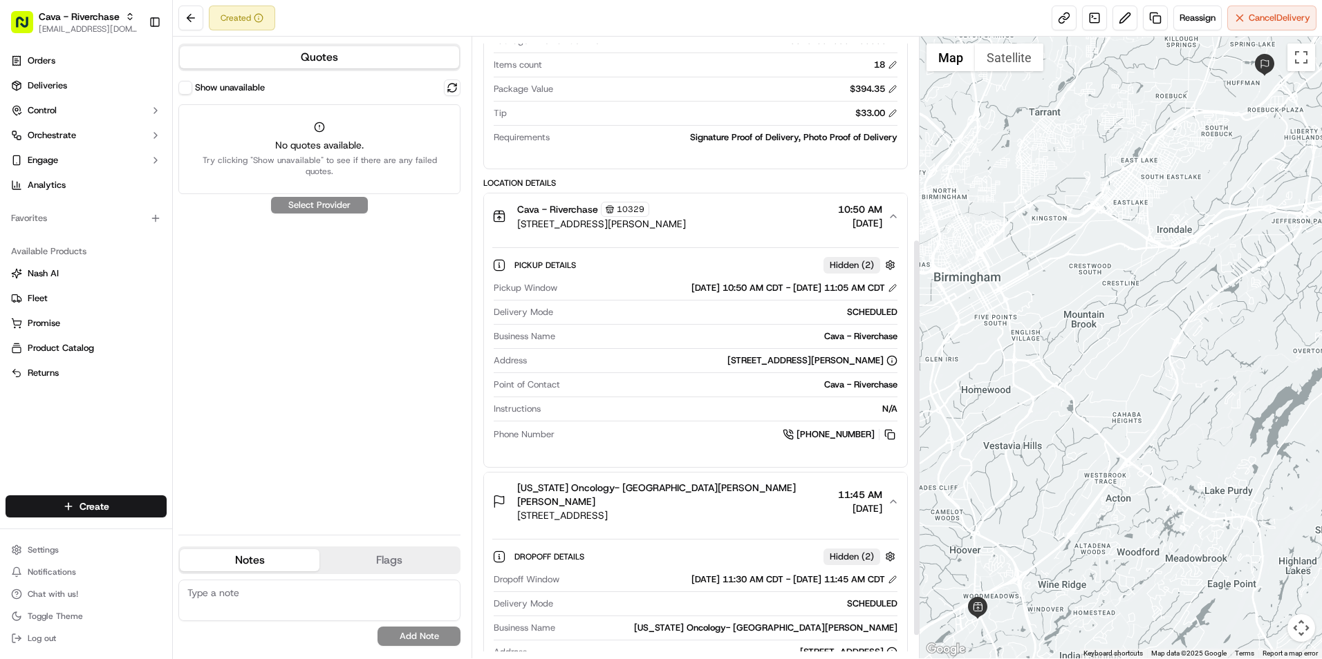
scroll to position [350, 0]
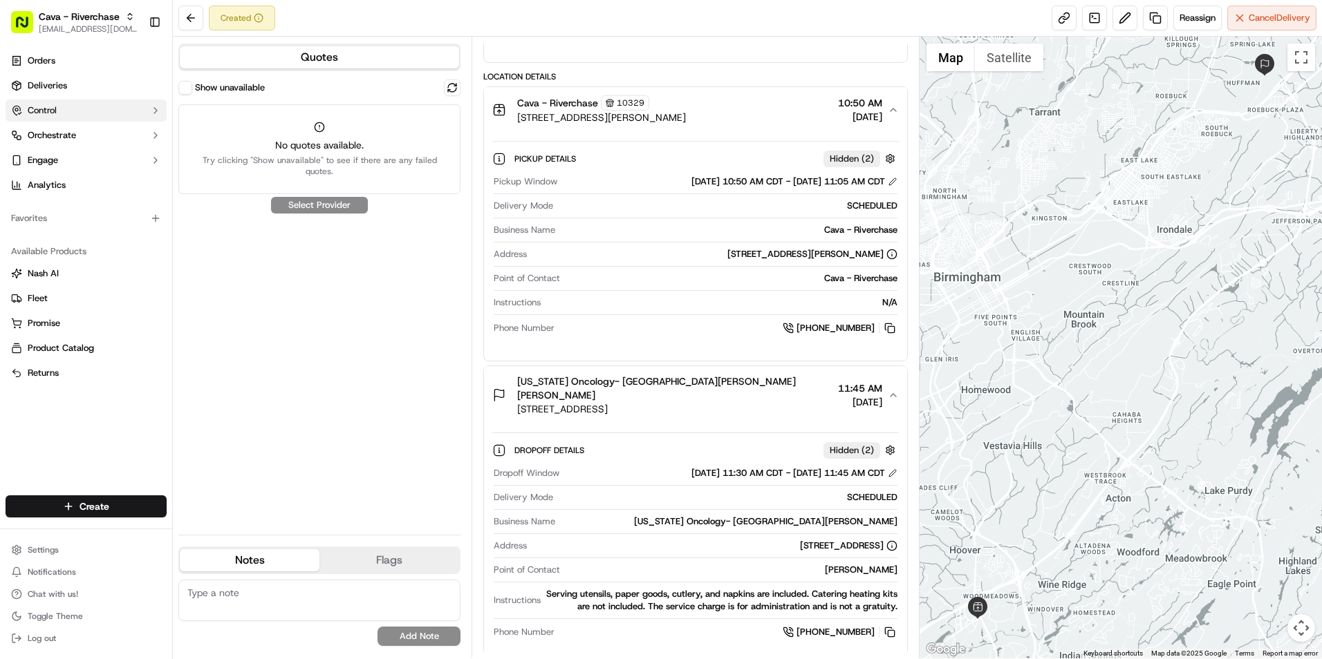
click at [53, 115] on span "Control" at bounding box center [42, 110] width 29 height 12
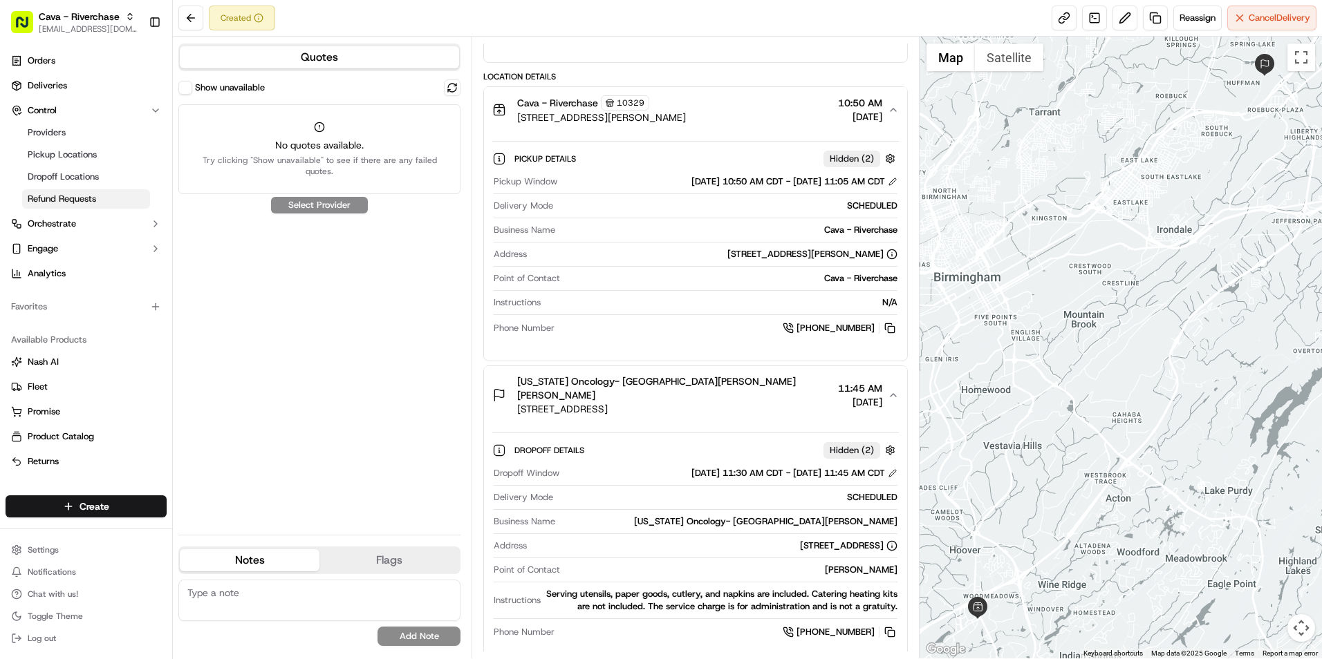
click at [53, 200] on span "Refund Requests" at bounding box center [62, 199] width 68 height 12
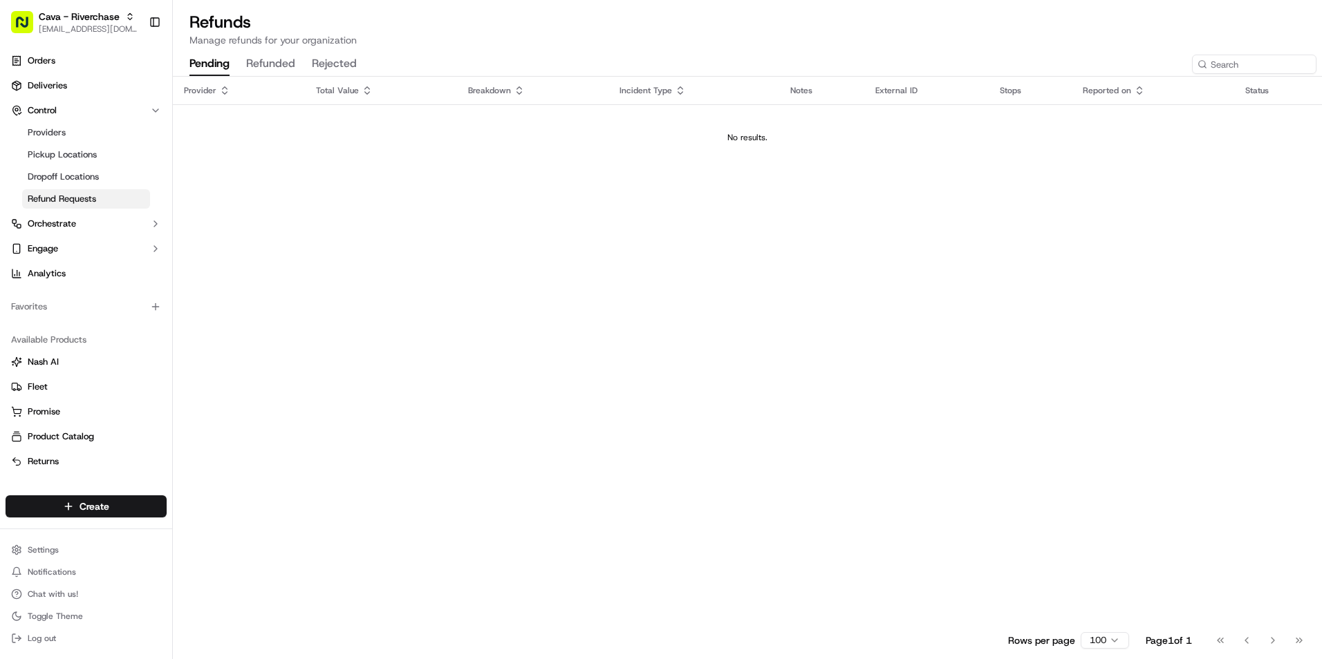
click at [292, 65] on button "refunded" at bounding box center [270, 65] width 49 height 24
click at [198, 69] on button "pending" at bounding box center [209, 65] width 40 height 24
